Goal: Information Seeking & Learning: Check status

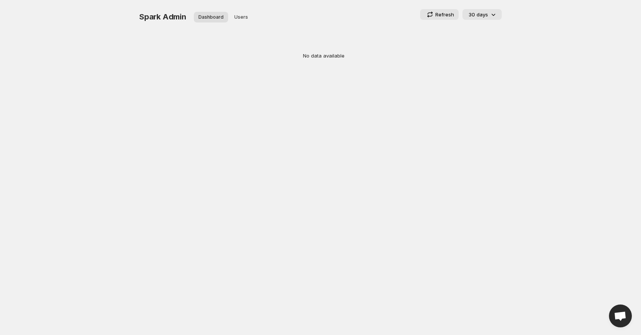
click at [432, 13] on icon at bounding box center [429, 12] width 5 height 3
click at [245, 18] on span "Users" at bounding box center [241, 17] width 14 height 6
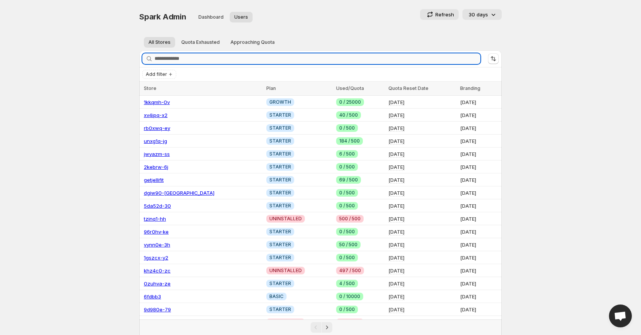
click at [221, 60] on input "Search stores" at bounding box center [317, 58] width 326 height 11
paste input "**********"
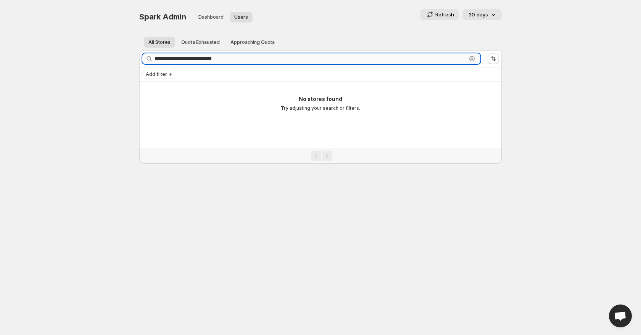
drag, startPoint x: 169, startPoint y: 58, endPoint x: 154, endPoint y: 58, distance: 14.9
click at [154, 58] on input "**********" at bounding box center [310, 58] width 312 height 11
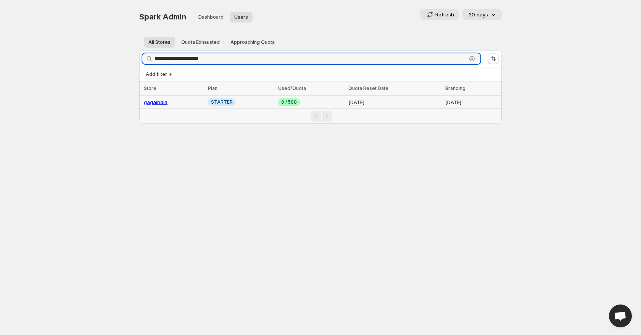
type input "**********"
click at [158, 100] on link "gagaindia" at bounding box center [156, 102] width 24 height 6
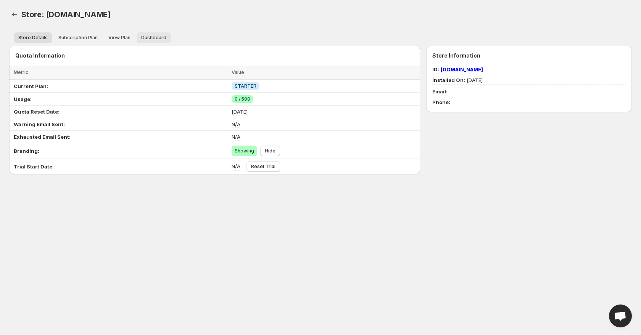
click at [148, 33] on button "Dashboard" at bounding box center [154, 37] width 34 height 11
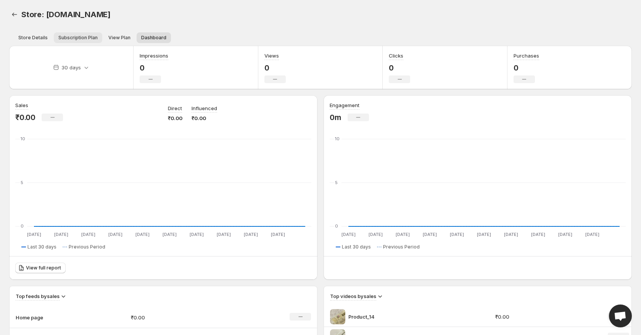
click at [89, 40] on span "Subscription Plan" at bounding box center [77, 38] width 39 height 6
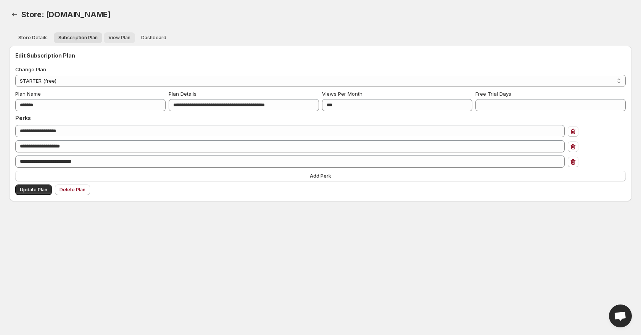
click at [108, 37] on span "View Plan" at bounding box center [119, 38] width 22 height 6
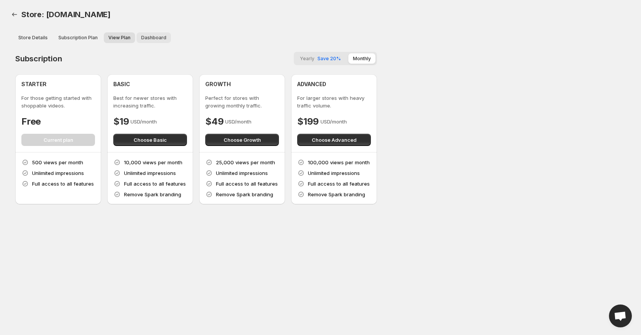
click at [145, 38] on span "Dashboard" at bounding box center [153, 38] width 25 height 6
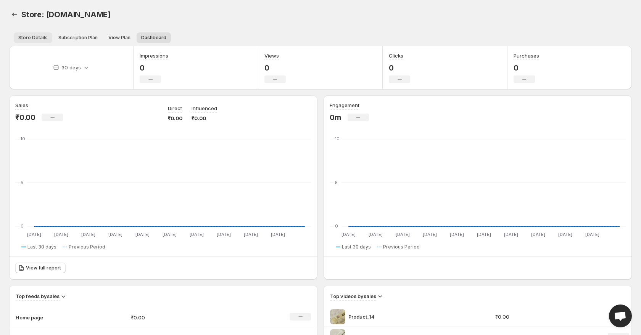
click at [40, 36] on span "Store Details" at bounding box center [32, 38] width 29 height 6
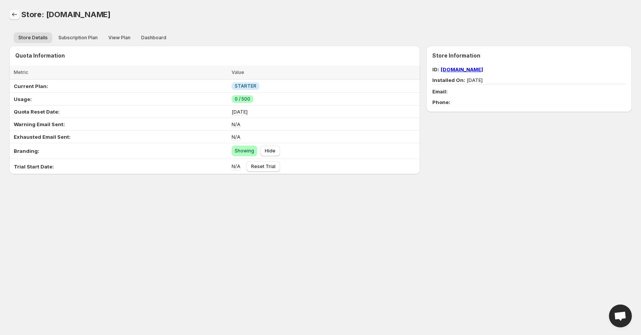
click at [16, 14] on icon "Back" at bounding box center [15, 15] width 8 height 8
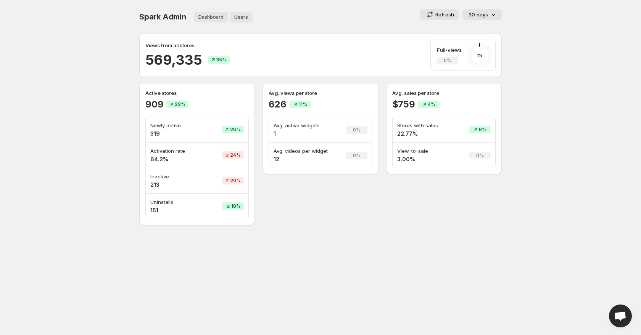
click at [247, 13] on button "Users" at bounding box center [241, 17] width 23 height 11
click at [243, 19] on span "Users" at bounding box center [241, 17] width 14 height 6
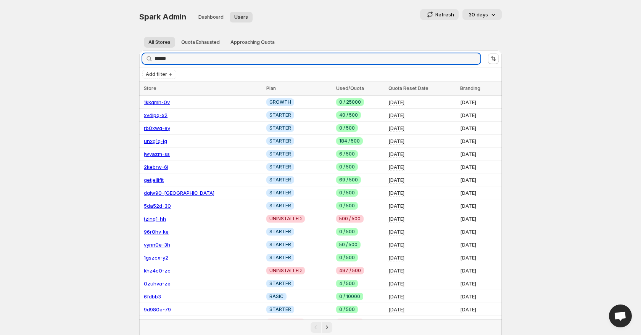
type input "******"
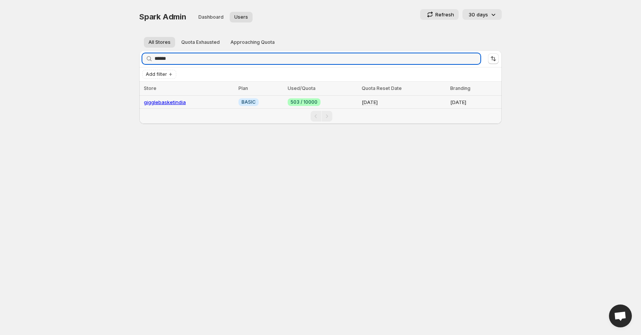
click at [178, 101] on link "gigglebasketindia" at bounding box center [165, 102] width 42 height 6
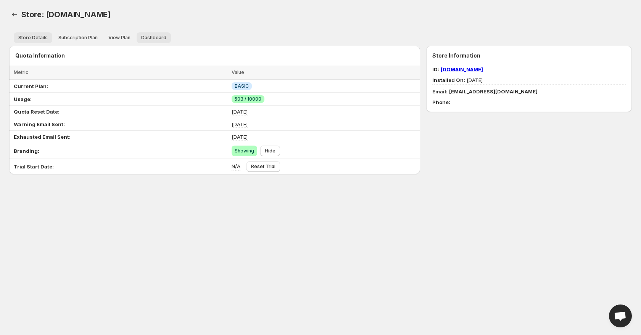
click at [151, 37] on span "Dashboard" at bounding box center [153, 38] width 25 height 6
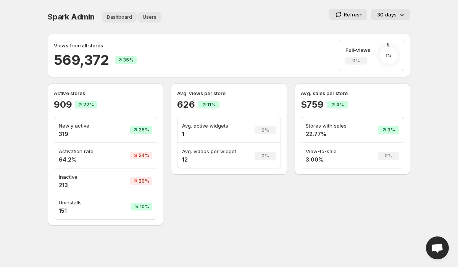
click at [147, 15] on span "Users" at bounding box center [150, 17] width 14 height 6
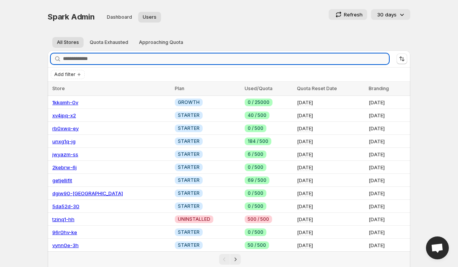
click at [90, 56] on input "Search stores" at bounding box center [226, 58] width 326 height 11
paste input "**********"
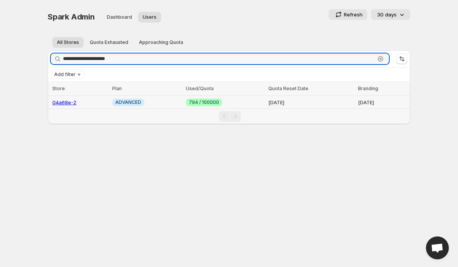
type input "**********"
click at [65, 99] on link "04a68e-2" at bounding box center [64, 102] width 24 height 6
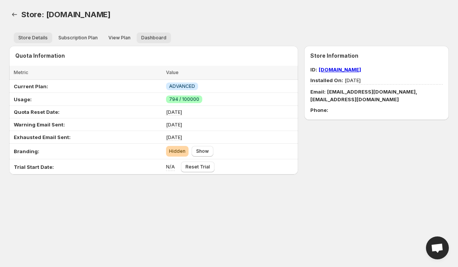
click at [150, 34] on button "Dashboard" at bounding box center [154, 37] width 34 height 11
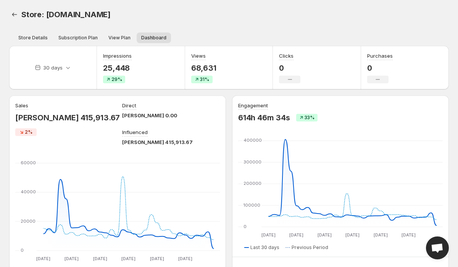
click at [112, 65] on p "25,448" at bounding box center [117, 67] width 29 height 9
copy div "25,448"
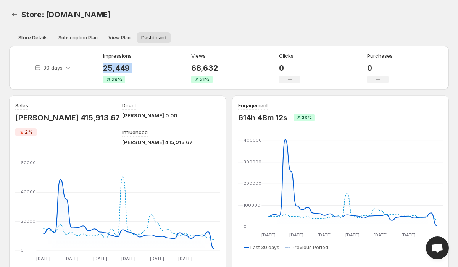
click at [210, 68] on p "68,632" at bounding box center [204, 67] width 27 height 9
copy div "68,632"
drag, startPoint x: 73, startPoint y: 117, endPoint x: 26, endPoint y: 111, distance: 47.6
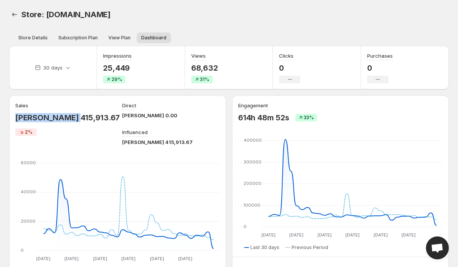
click at [26, 111] on div "Sales RON 415,913.67 2%" at bounding box center [64, 123] width 98 height 44
copy p "RON 415,913.67"
click at [16, 11] on icon "Back" at bounding box center [15, 15] width 8 height 8
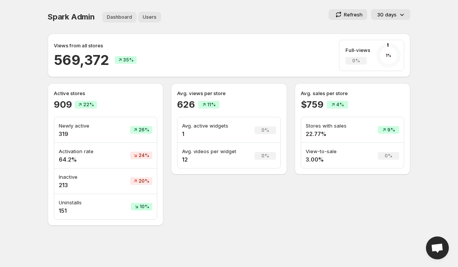
click at [148, 13] on button "Users" at bounding box center [149, 17] width 23 height 11
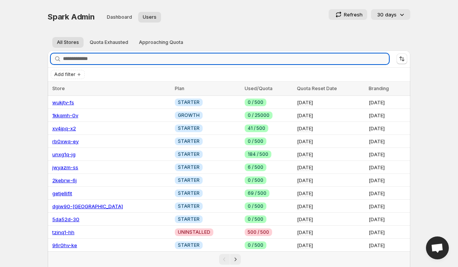
click at [105, 58] on input "Search stores" at bounding box center [226, 58] width 326 height 11
paste input "**********"
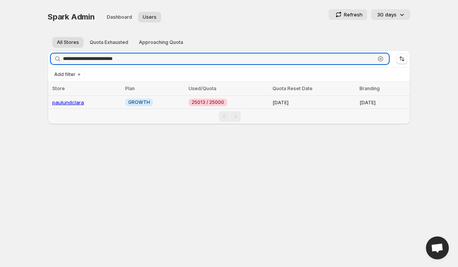
type input "**********"
click at [74, 99] on link "paulundclara" at bounding box center [68, 102] width 32 height 6
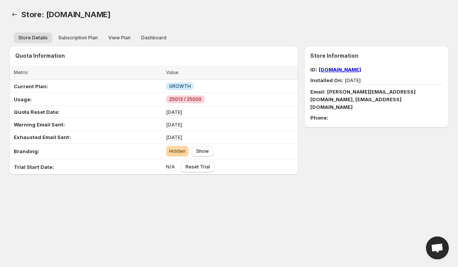
click at [324, 71] on link "paulundclara.myshopify.com" at bounding box center [339, 69] width 42 height 6
click at [93, 37] on span "Subscription Plan" at bounding box center [77, 38] width 39 height 6
select select "******"
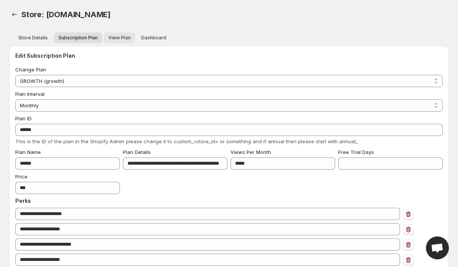
click at [119, 37] on span "View Plan" at bounding box center [119, 38] width 22 height 6
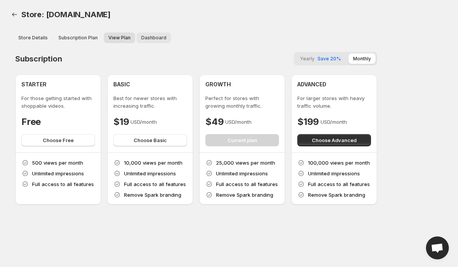
click at [161, 38] on span "Dashboard" at bounding box center [153, 38] width 25 height 6
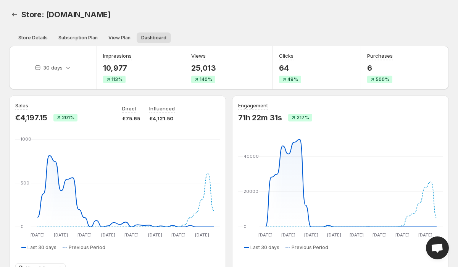
drag, startPoint x: 154, startPoint y: 14, endPoint x: 47, endPoint y: 12, distance: 107.9
click at [47, 12] on div "Store: paulundclara.myshopify.com" at bounding box center [149, 14] width 257 height 11
copy span "paulundclara.myshopify.com"
drag, startPoint x: 131, startPoint y: 67, endPoint x: 103, endPoint y: 67, distance: 28.2
click at [103, 67] on div "Impressions 10,977 113%" at bounding box center [141, 67] width 88 height 43
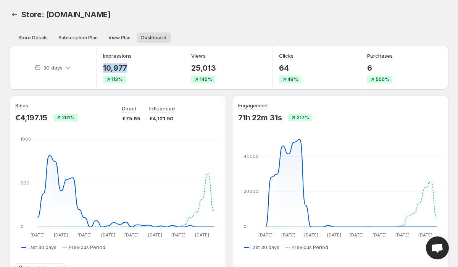
copy p "10,977"
click at [204, 69] on p "25,013" at bounding box center [203, 67] width 25 height 9
copy div "25,013"
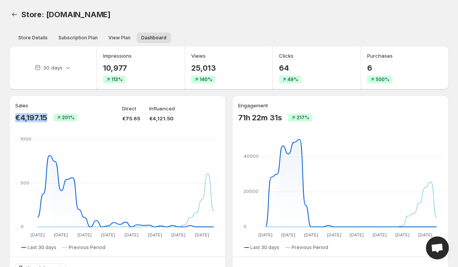
drag, startPoint x: 50, startPoint y: 120, endPoint x: 8, endPoint y: 118, distance: 41.2
click at [8, 118] on div "30 days Impressions 10,977 113% Views 25,013 140% Clicks 64 49% Purchases 6 500…" at bounding box center [225, 236] width 445 height 392
copy p "€4,197.15"
click at [31, 37] on span "Store Details" at bounding box center [32, 38] width 29 height 6
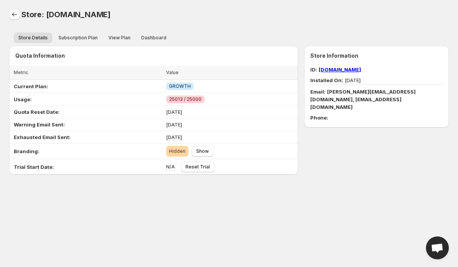
click at [13, 9] on link "Back" at bounding box center [14, 14] width 11 height 11
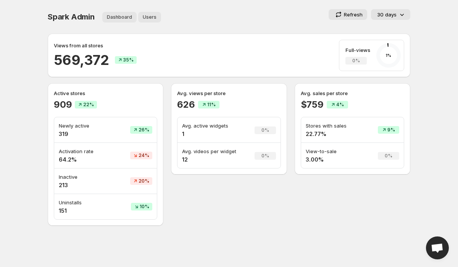
click at [153, 19] on span "Users" at bounding box center [150, 17] width 14 height 6
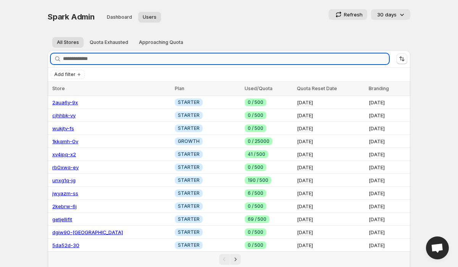
click at [120, 64] on input "Search stores" at bounding box center [226, 58] width 326 height 11
paste input "**********"
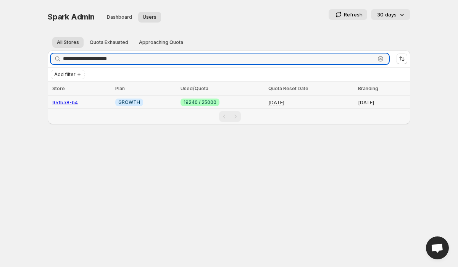
type input "**********"
click at [75, 101] on link "95fba8-b4" at bounding box center [65, 102] width 26 height 6
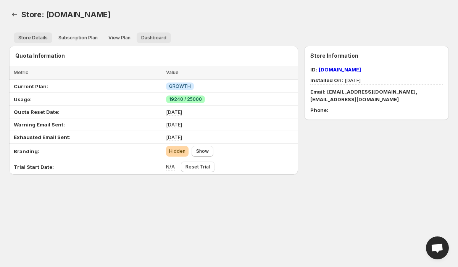
click at [151, 40] on span "Dashboard" at bounding box center [153, 38] width 25 height 6
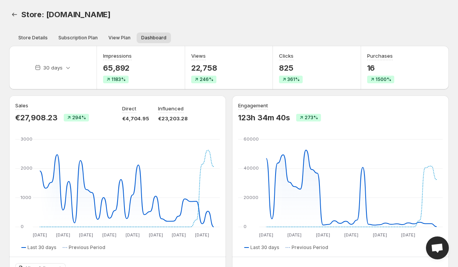
click at [112, 69] on p "65,892" at bounding box center [117, 67] width 29 height 9
copy div "65,892"
click at [111, 70] on p "65,892" at bounding box center [117, 67] width 29 height 9
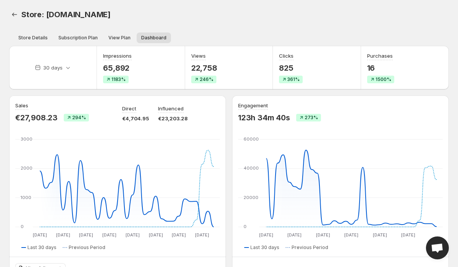
click at [111, 70] on p "65,892" at bounding box center [117, 67] width 29 height 9
click at [117, 65] on p "65,893" at bounding box center [117, 67] width 29 height 9
copy p "65,893"
click at [202, 71] on p "22,758" at bounding box center [204, 67] width 26 height 9
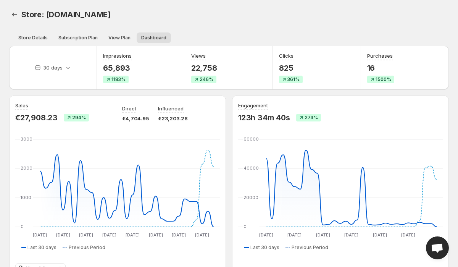
click at [202, 71] on p "22,758" at bounding box center [204, 67] width 26 height 9
drag, startPoint x: 59, startPoint y: 114, endPoint x: 18, endPoint y: 112, distance: 41.6
click at [18, 113] on div "€27,908.23 294%" at bounding box center [64, 117] width 98 height 9
click at [209, 69] on p "22,758" at bounding box center [204, 67] width 26 height 9
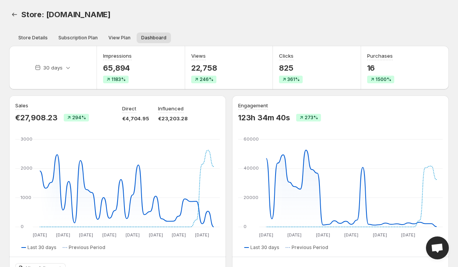
click at [209, 69] on p "22,758" at bounding box center [204, 67] width 26 height 9
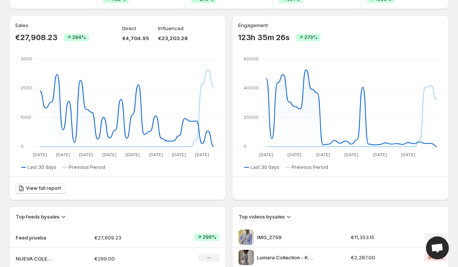
scroll to position [86, 0]
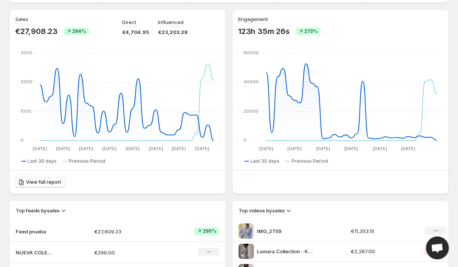
click at [29, 181] on span "View full report" at bounding box center [43, 182] width 35 height 6
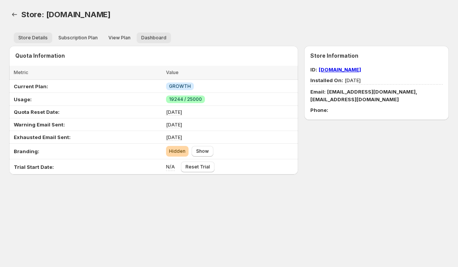
click at [151, 38] on span "Dashboard" at bounding box center [153, 38] width 25 height 6
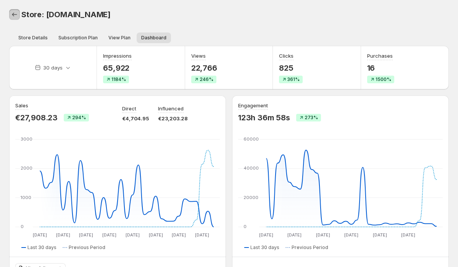
click at [15, 15] on icon "Back" at bounding box center [15, 15] width 8 height 8
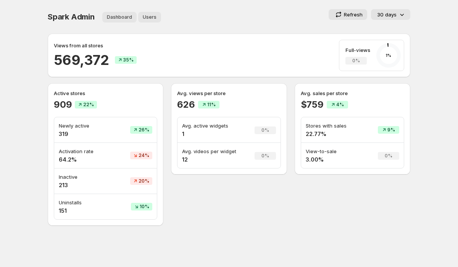
click at [154, 18] on span "Users" at bounding box center [150, 17] width 14 height 6
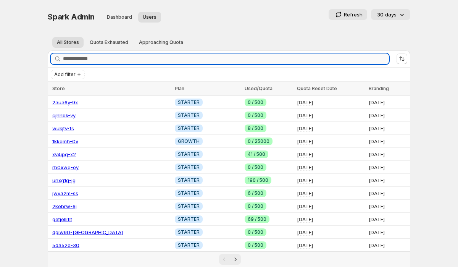
click at [123, 59] on input "Search stores" at bounding box center [226, 58] width 326 height 11
paste input "**********"
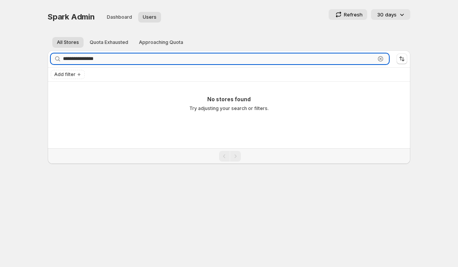
click at [105, 55] on input "**********" at bounding box center [219, 58] width 312 height 11
paste input "**********"
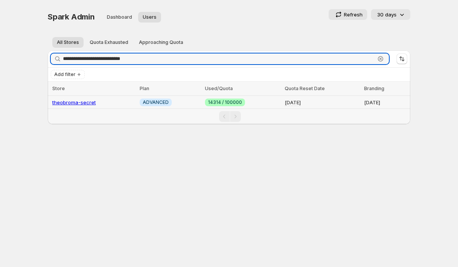
type input "**********"
click at [82, 102] on link "theobroma-secret" at bounding box center [73, 102] width 43 height 6
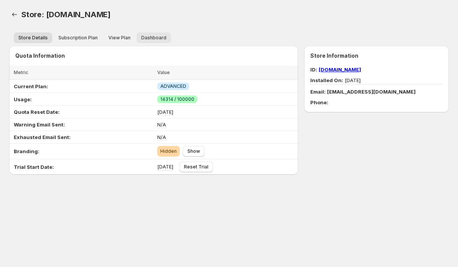
click at [146, 37] on span "Dashboard" at bounding box center [153, 38] width 25 height 6
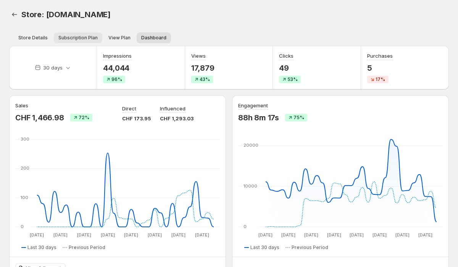
click at [74, 39] on span "Subscription Plan" at bounding box center [77, 38] width 39 height 6
select select "********"
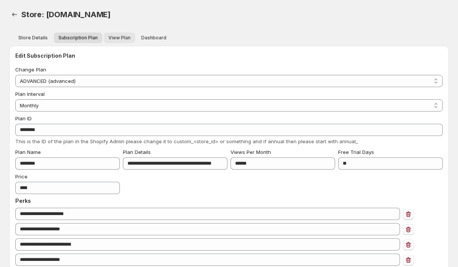
click at [111, 41] on button "View Plan" at bounding box center [119, 37] width 31 height 11
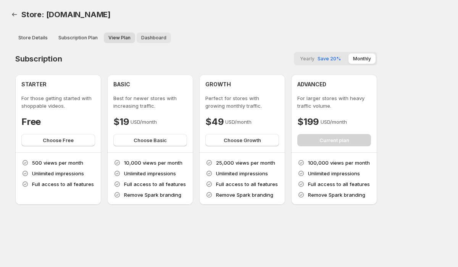
click at [151, 40] on span "Dashboard" at bounding box center [153, 38] width 25 height 6
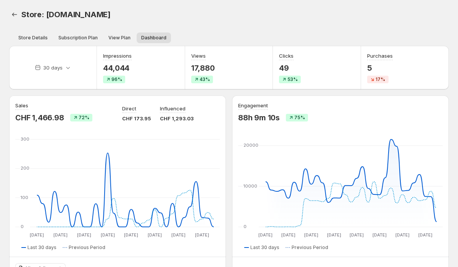
click at [115, 68] on p "44,044" at bounding box center [117, 67] width 29 height 9
click at [198, 69] on p "17,880" at bounding box center [203, 67] width 24 height 9
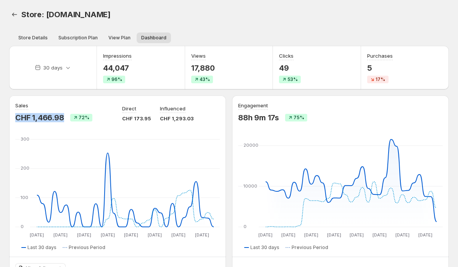
drag, startPoint x: 65, startPoint y: 117, endPoint x: 13, endPoint y: 119, distance: 52.3
click at [13, 119] on div "Sales CHF 1,466.98 72% Direct CHF 173.95 Influenced CHF 1,293.03 13 Jul 13 Jul …" at bounding box center [117, 187] width 217 height 185
click at [12, 15] on icon "Back" at bounding box center [15, 15] width 8 height 8
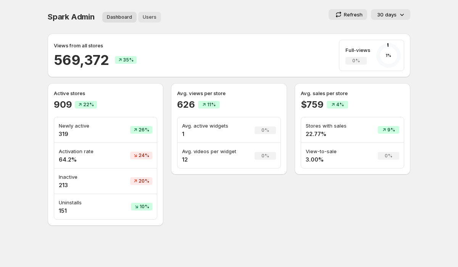
click at [151, 19] on span "Users" at bounding box center [150, 17] width 14 height 6
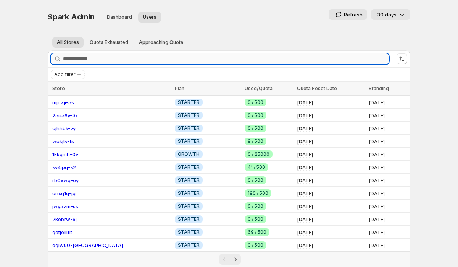
click at [98, 62] on input "Search stores" at bounding box center [226, 58] width 326 height 11
paste input "**********"
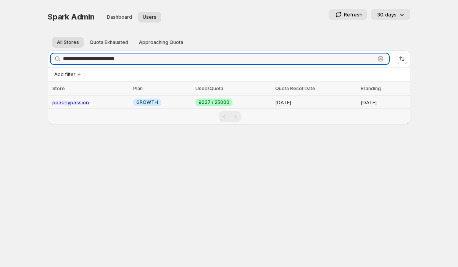
type input "**********"
click at [73, 99] on link "peachypassion" at bounding box center [70, 102] width 37 height 6
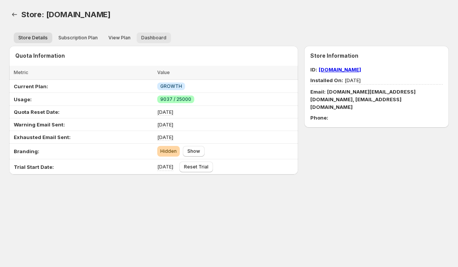
click at [152, 41] on button "Dashboard" at bounding box center [154, 37] width 34 height 11
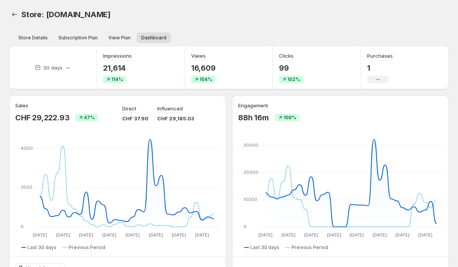
click at [112, 69] on p "21,614" at bounding box center [117, 67] width 29 height 9
click at [212, 71] on p "16,609" at bounding box center [203, 67] width 24 height 9
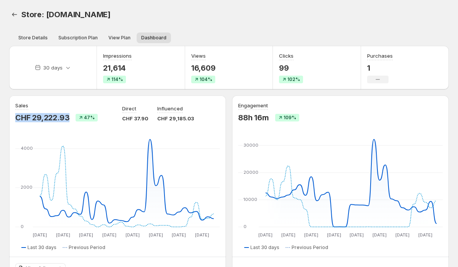
drag, startPoint x: 70, startPoint y: 116, endPoint x: 16, endPoint y: 116, distance: 54.1
click at [16, 116] on p "CHF 29,222.93" at bounding box center [42, 117] width 54 height 9
